Goal: Information Seeking & Learning: Learn about a topic

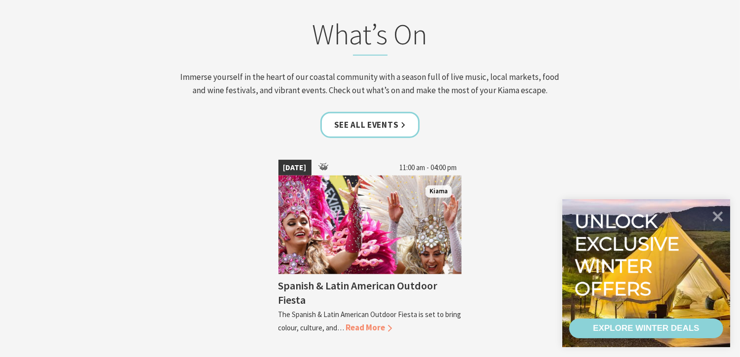
scroll to position [914, 0]
click at [233, 320] on div "[DATE] 11:00 am - 04:00 pm [GEOGRAPHIC_DATA] Spanish & Latin American Outdoor F…" at bounding box center [370, 247] width 592 height 191
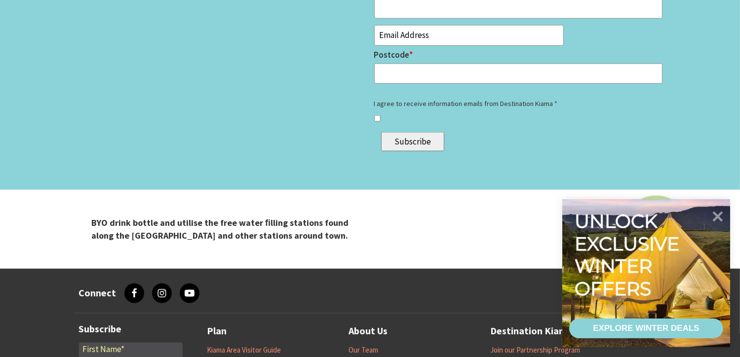
scroll to position [5543, 0]
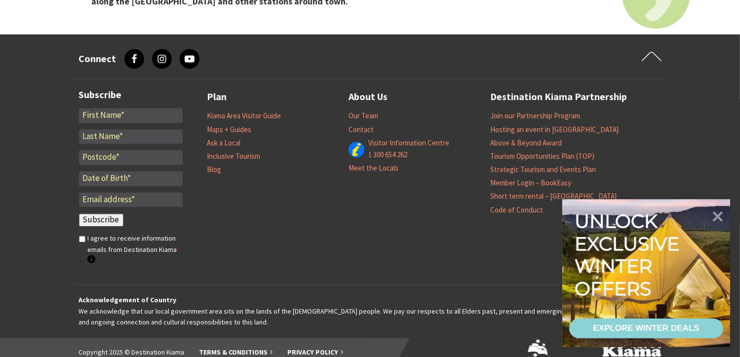
click at [158, 54] on icon at bounding box center [162, 59] width 10 height 10
